Goal: Task Accomplishment & Management: Use online tool/utility

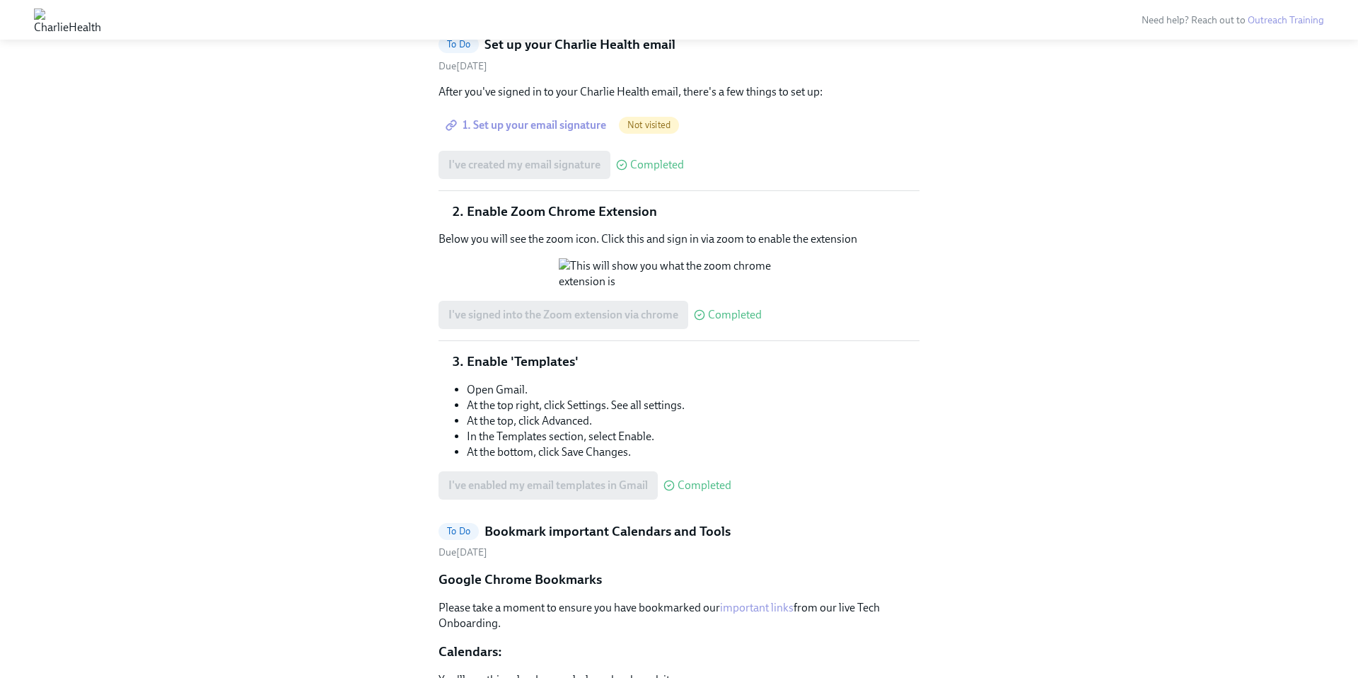
scroll to position [566, 0]
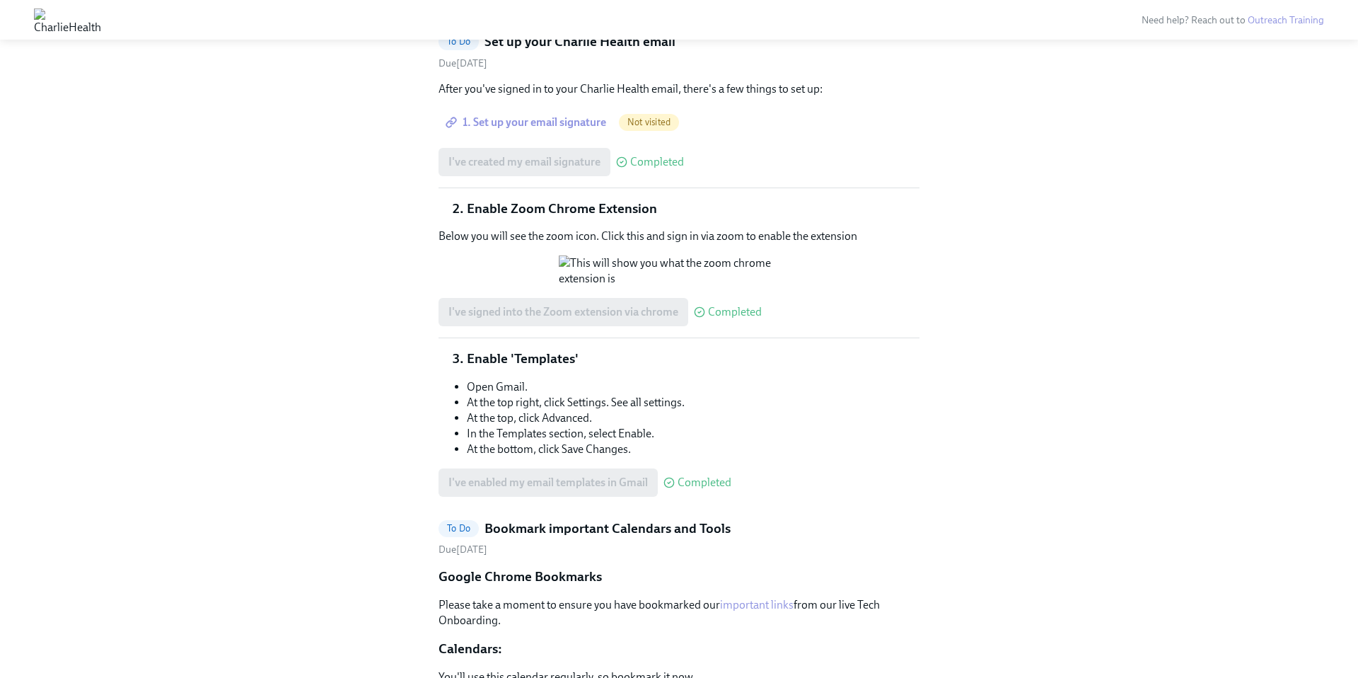
click at [537, 120] on span "1. Set up your email signature" at bounding box center [527, 122] width 158 height 14
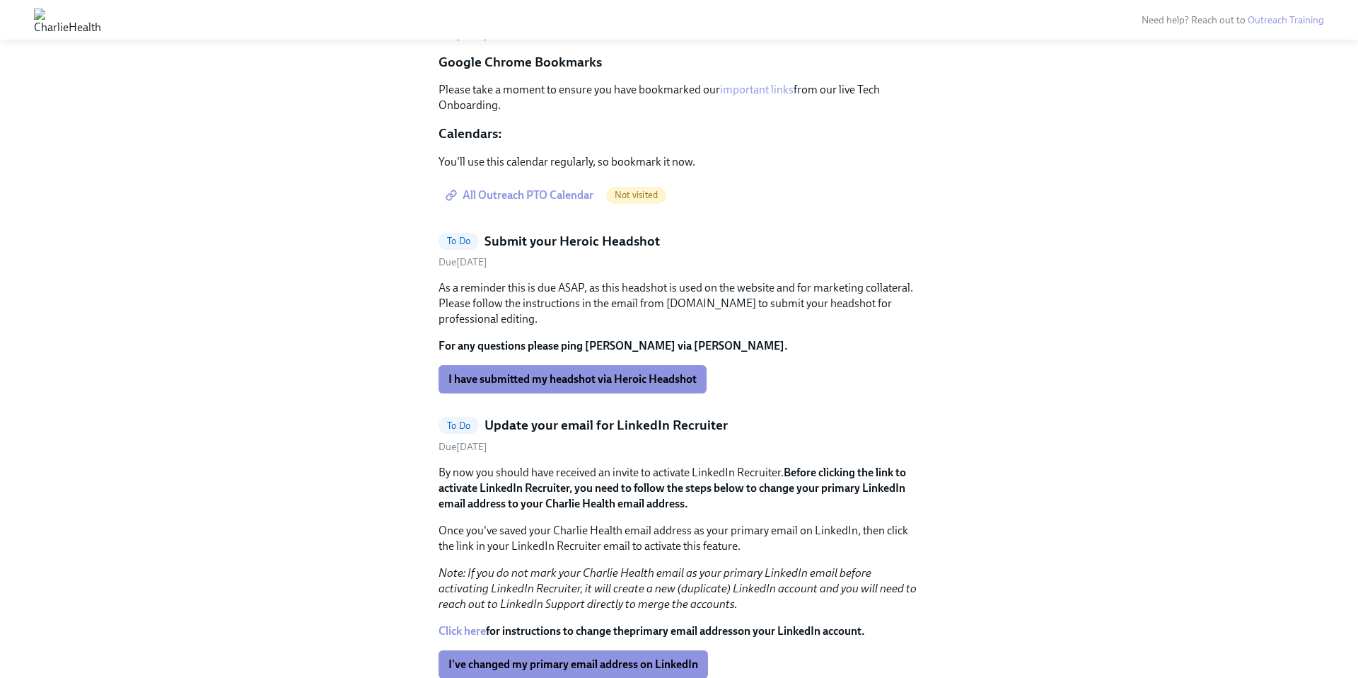
click at [544, 191] on span "All Outreach PTO Calendar" at bounding box center [520, 195] width 145 height 14
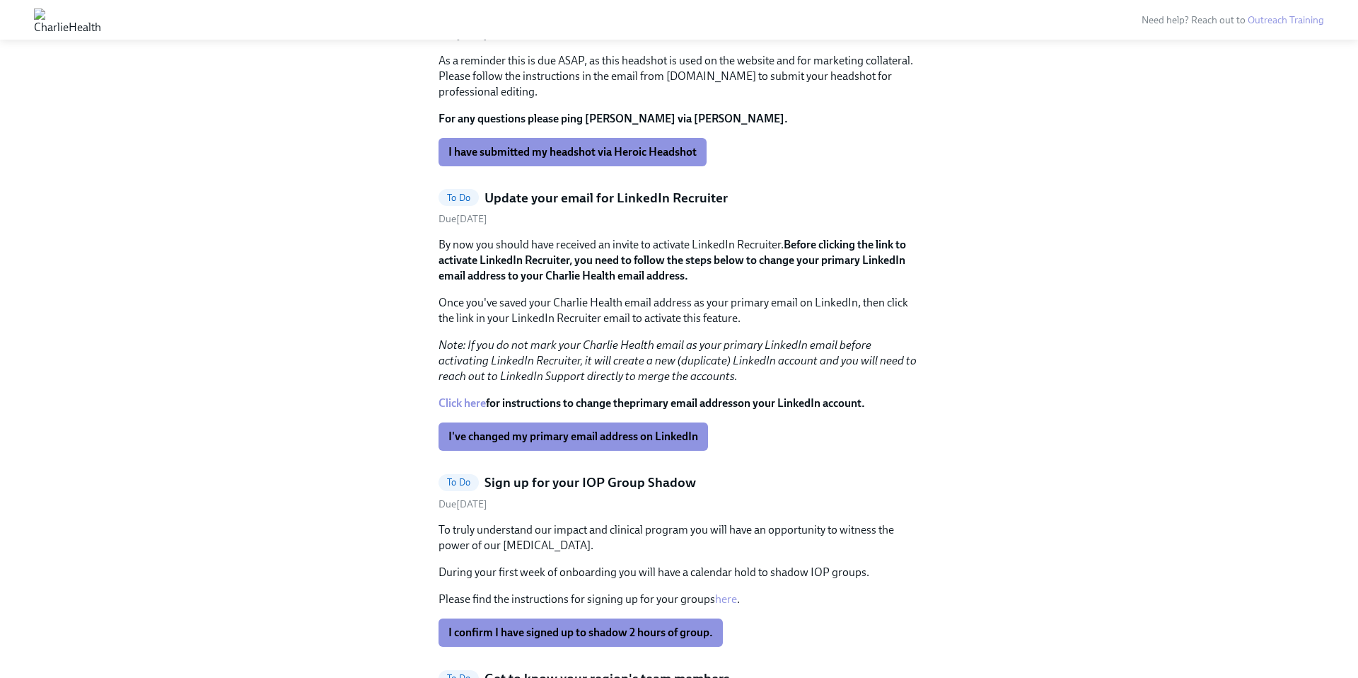
scroll to position [366, 0]
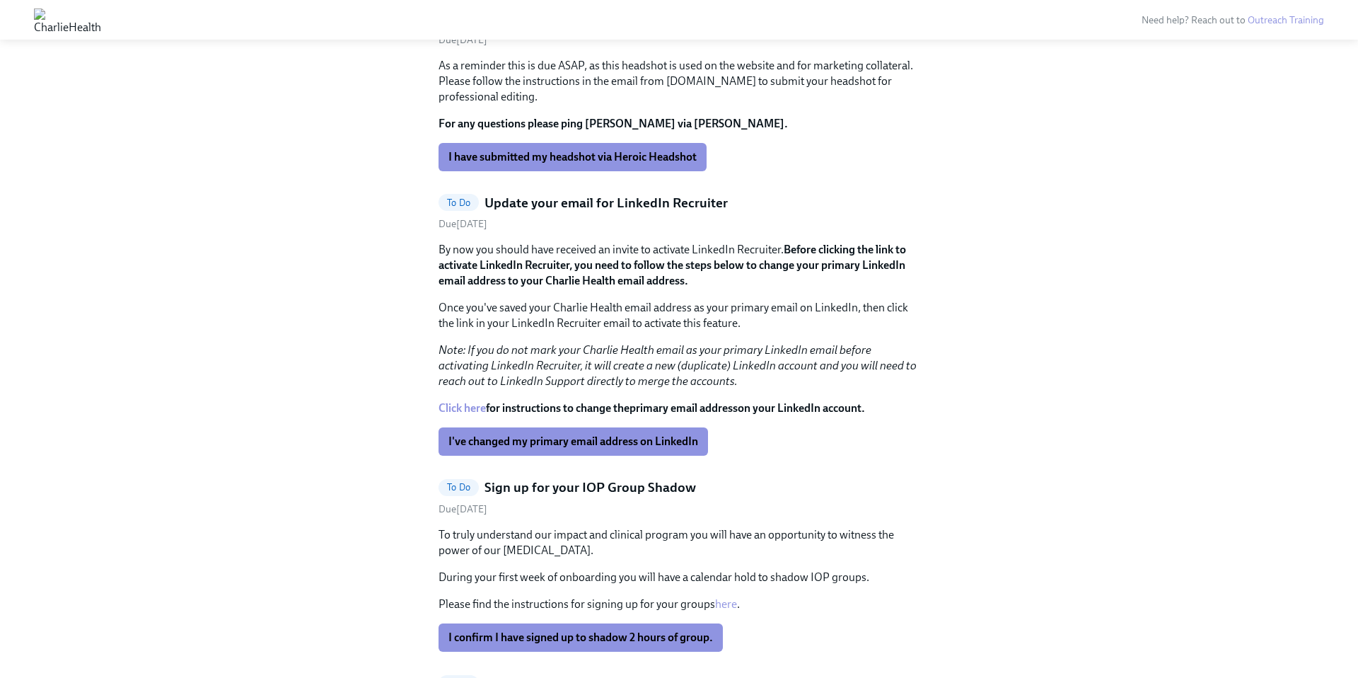
scroll to position [593, 0]
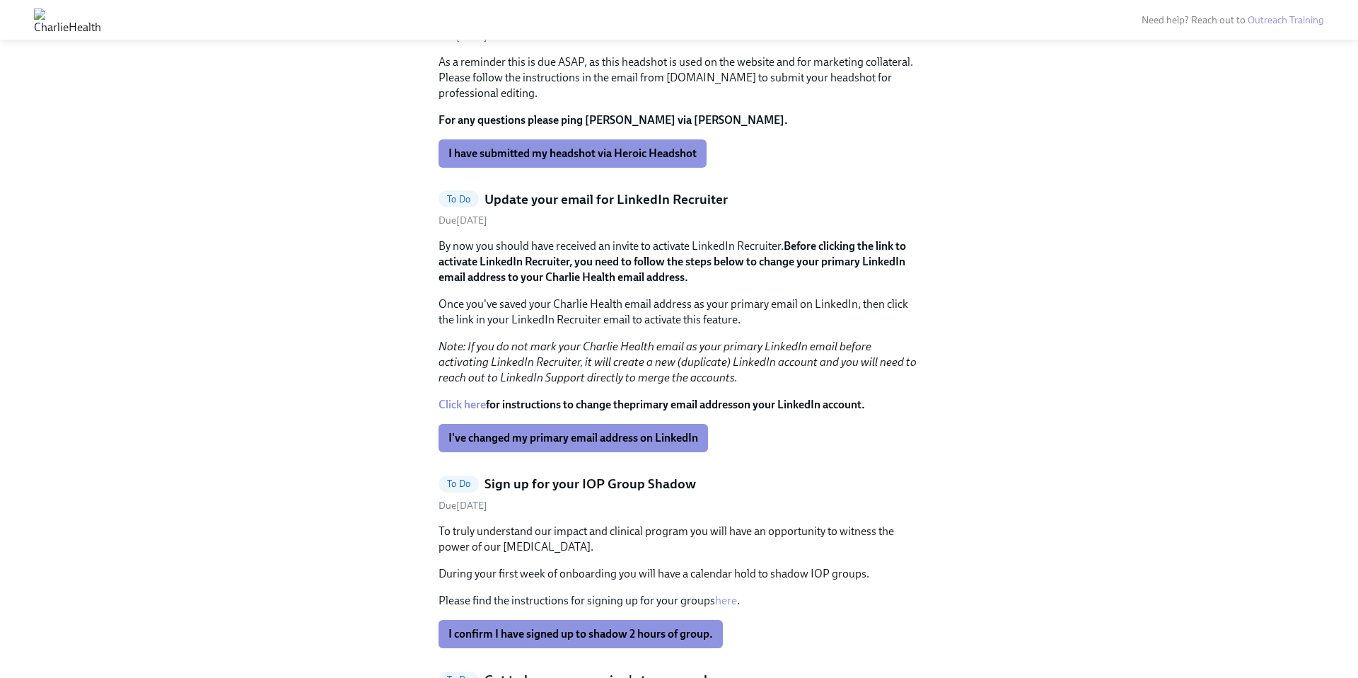
click at [634, 262] on strong "Before clicking the link to activate LinkedIn Recruiter, you need to follow the…" at bounding box center [673, 261] width 468 height 45
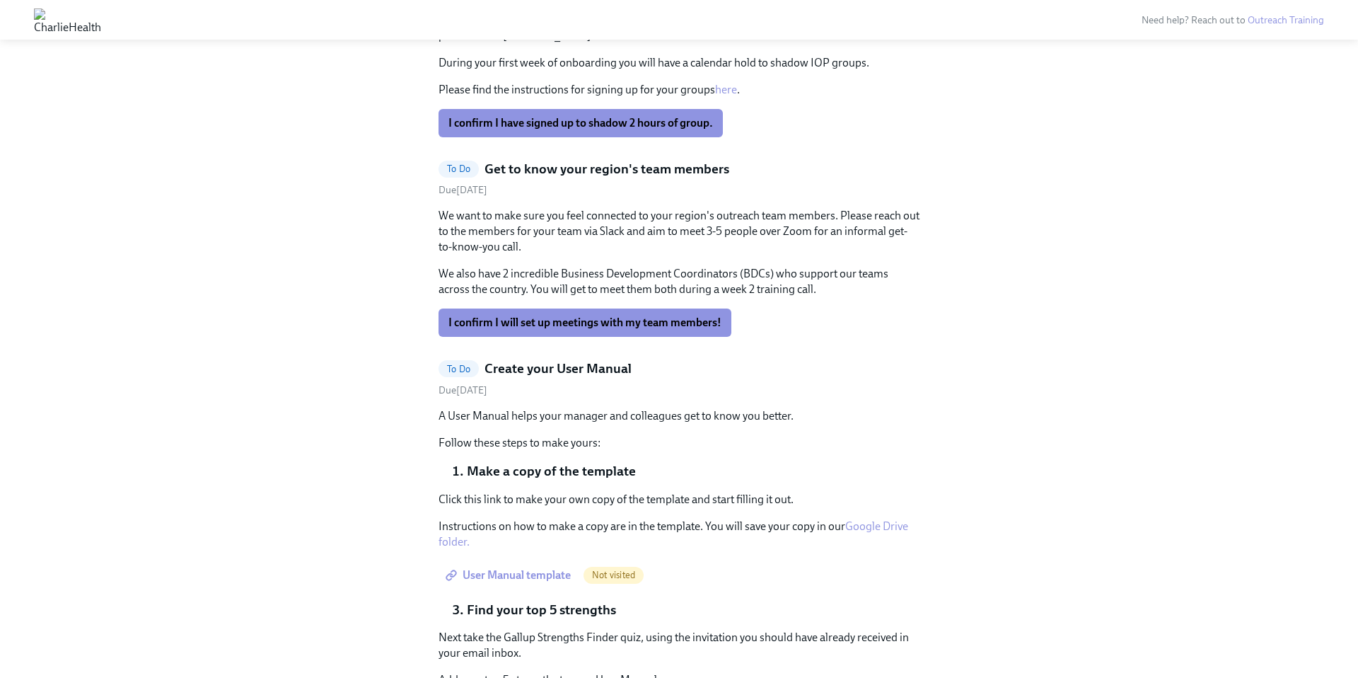
scroll to position [1132, 0]
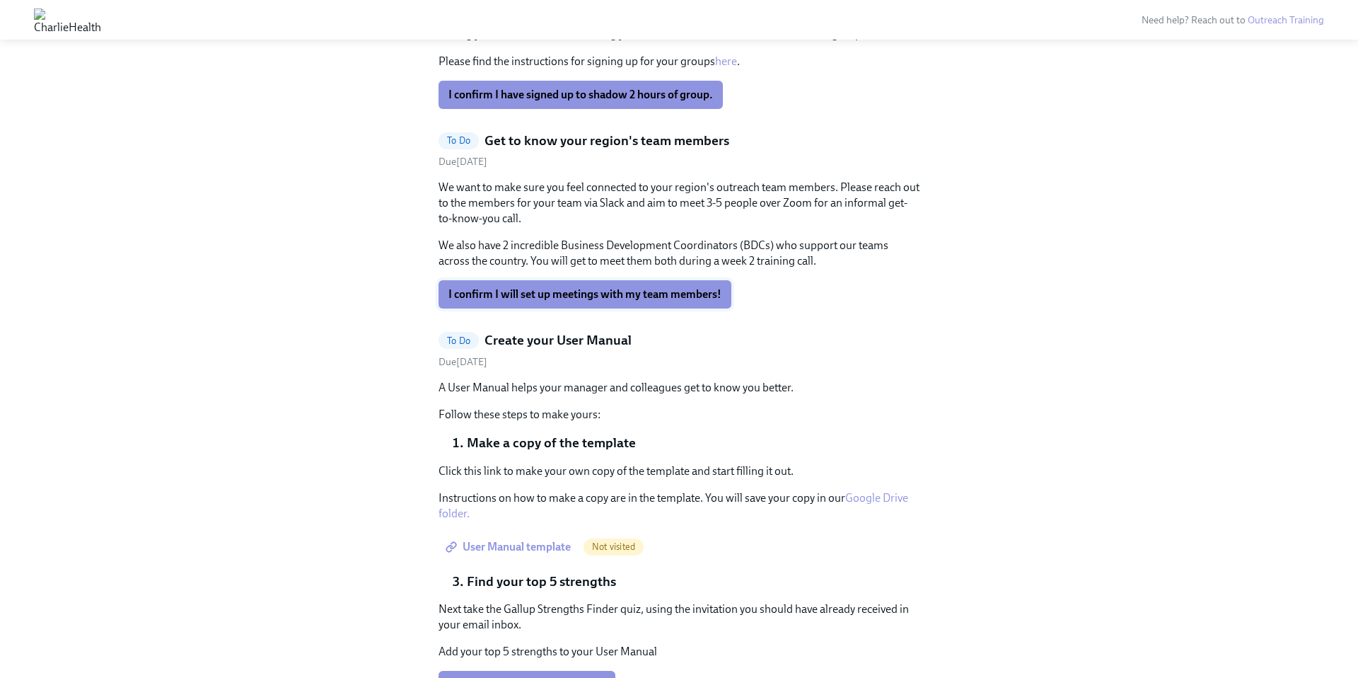
click at [613, 294] on span "I confirm I will set up meetings with my team members!" at bounding box center [584, 294] width 273 height 14
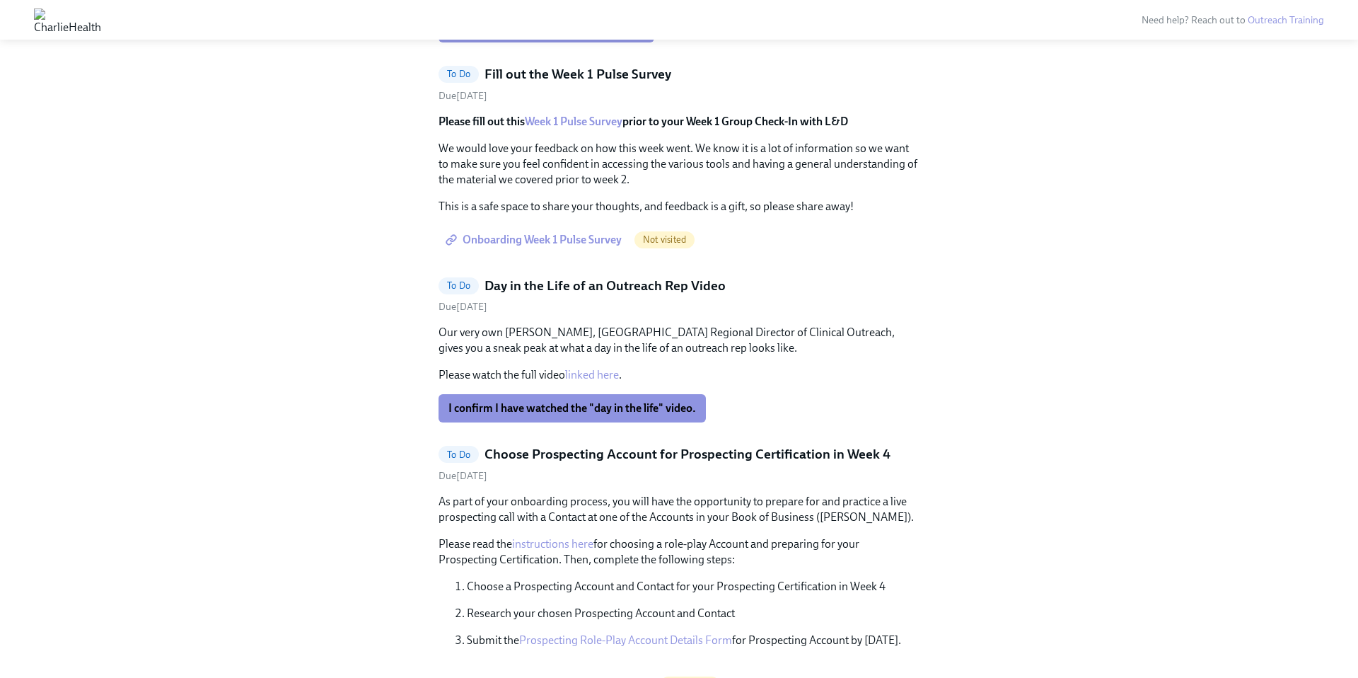
scroll to position [2563, 0]
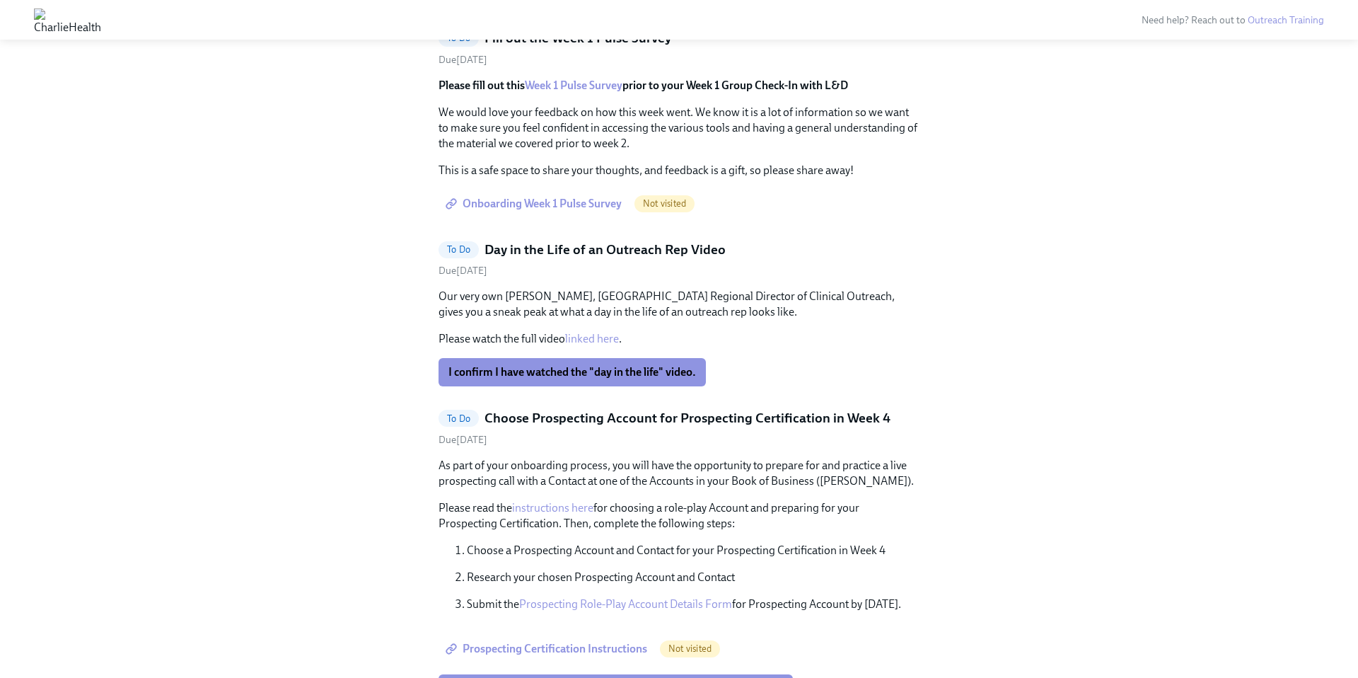
scroll to position [453, 0]
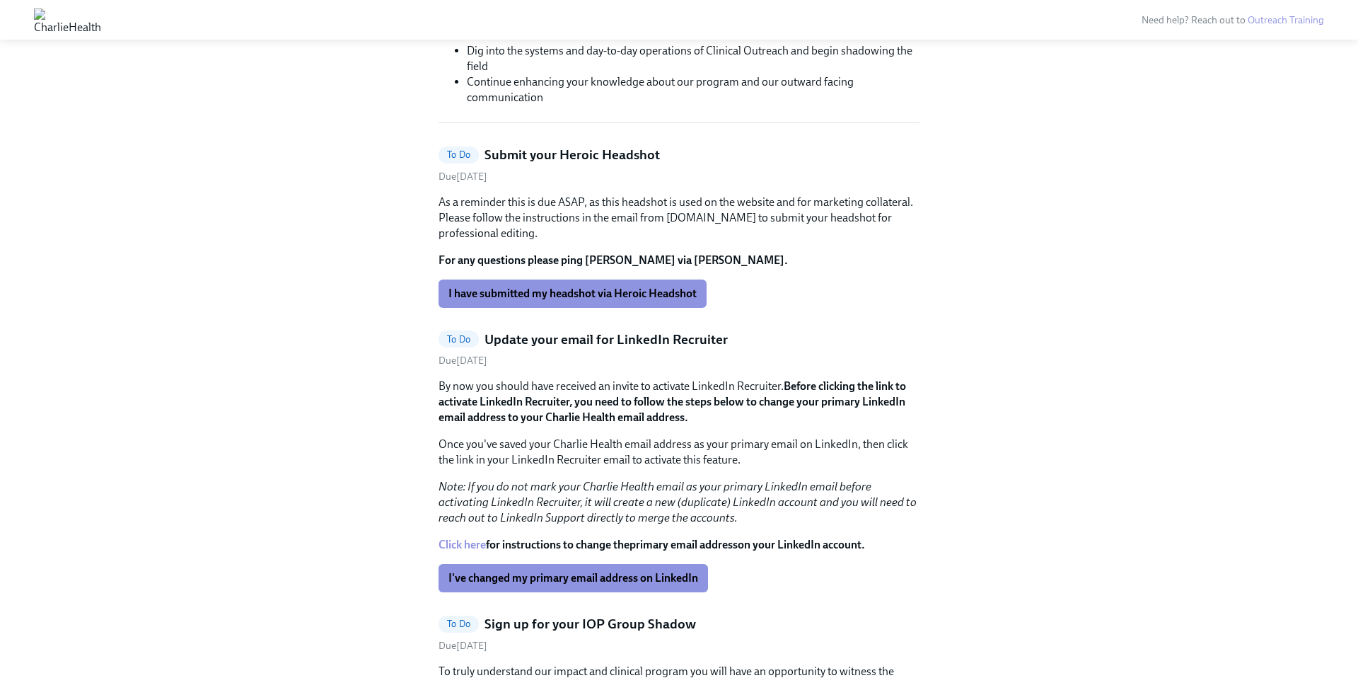
click at [458, 394] on strong "Before clicking the link to activate LinkedIn Recruiter, you need to follow the…" at bounding box center [673, 401] width 468 height 45
click at [540, 423] on strong "Before clicking the link to activate LinkedIn Recruiter, you need to follow the…" at bounding box center [673, 401] width 468 height 45
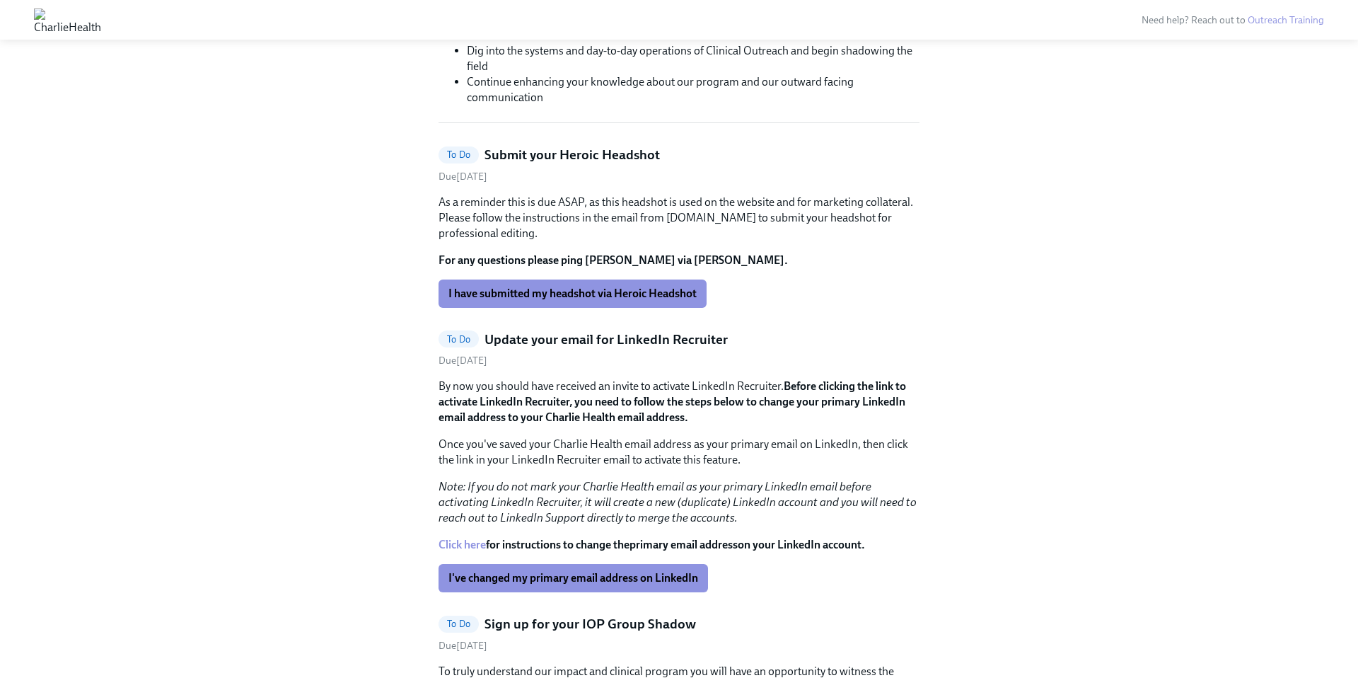
click at [460, 545] on link "Click here" at bounding box center [462, 544] width 47 height 13
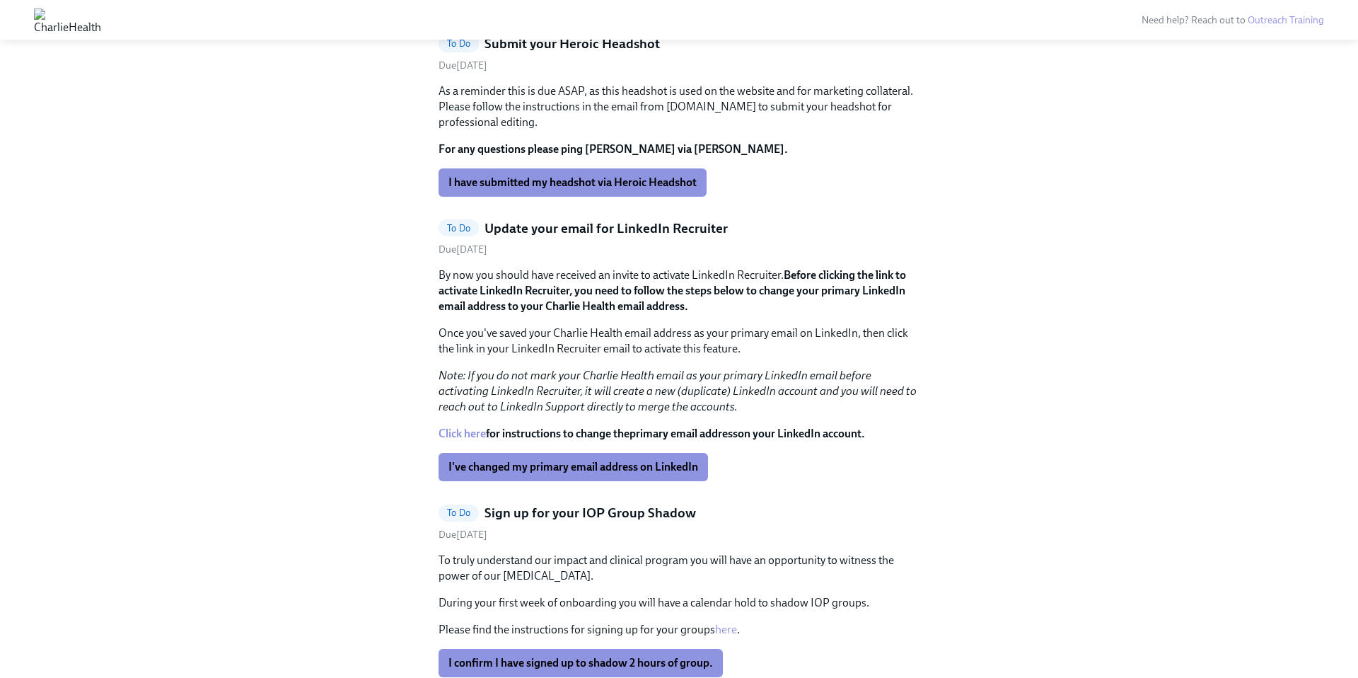
scroll to position [566, 0]
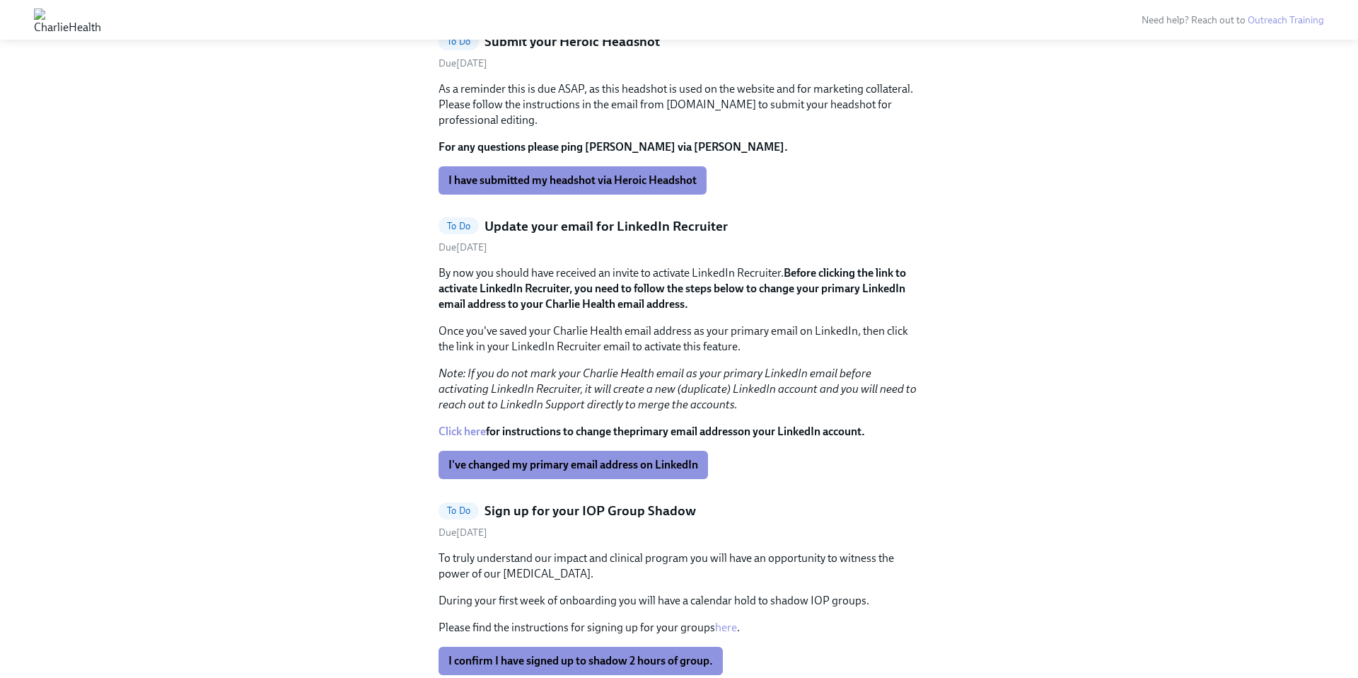
click at [491, 405] on em "Note: If you do not mark your Charlie Health email as your primary LinkedIn ema…" at bounding box center [678, 388] width 478 height 45
